Goal: Check status: Check status

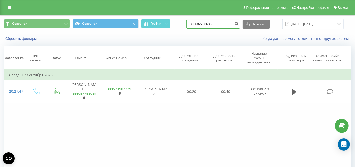
click at [223, 22] on input "380682783638" at bounding box center [214, 23] width 54 height 9
paste input "994951029"
type input "380994951029"
click at [240, 23] on button "submit" at bounding box center [236, 23] width 7 height 9
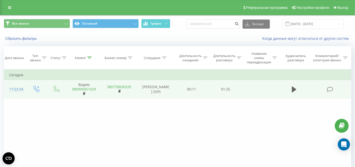
drag, startPoint x: 292, startPoint y: 87, endPoint x: 290, endPoint y: 90, distance: 3.8
click at [291, 87] on button at bounding box center [295, 89] width 8 height 8
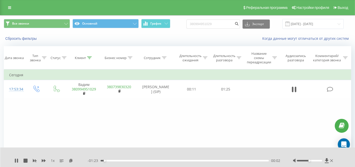
click at [133, 160] on div "00:02" at bounding box center [185, 161] width 168 height 2
click at [146, 160] on div "00:17" at bounding box center [185, 161] width 168 height 2
click at [153, 161] on div "- 01:01 00:24 00:24" at bounding box center [184, 160] width 193 height 5
click at [156, 160] on div "00:24" at bounding box center [185, 161] width 168 height 2
click at [167, 160] on div "00:28" at bounding box center [185, 161] width 168 height 2
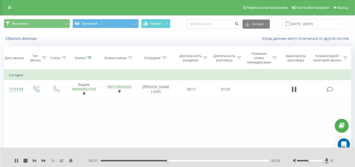
click at [176, 160] on div "00:34" at bounding box center [185, 161] width 168 height 2
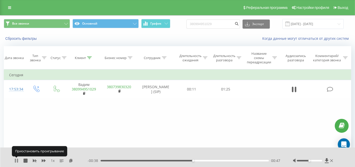
click at [15, 159] on icon at bounding box center [15, 160] width 1 height 4
